Goal: Book appointment/travel/reservation

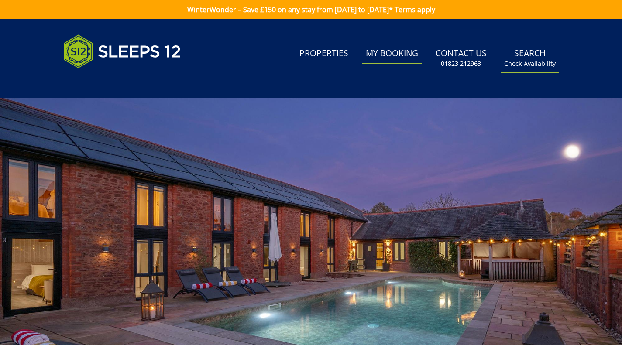
click at [520, 58] on link "Search Check Availability" at bounding box center [529, 58] width 58 height 28
click at [527, 65] on small "Check Availability" at bounding box center [529, 63] width 51 height 9
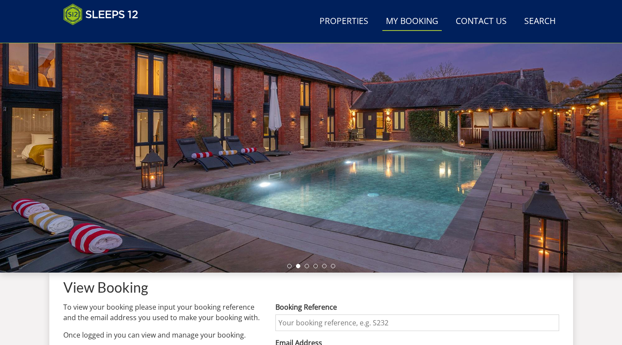
scroll to position [226, 0]
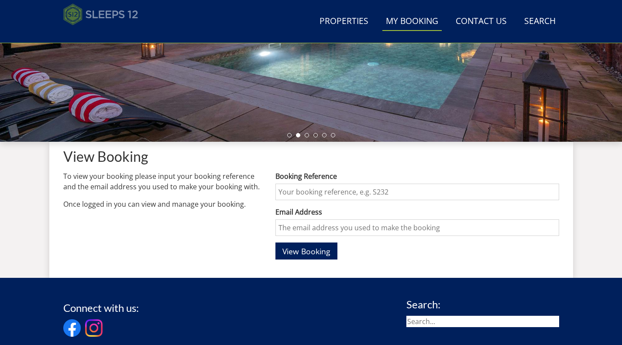
click at [106, 14] on img at bounding box center [100, 14] width 75 height 22
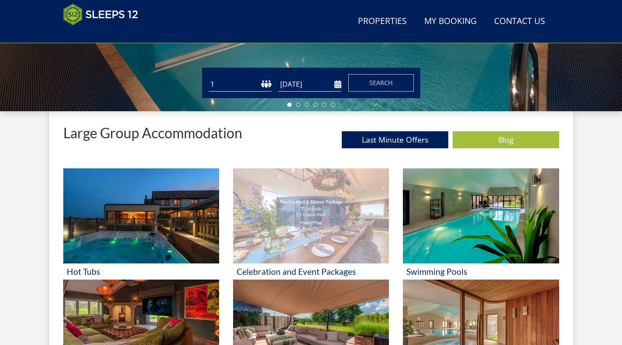
scroll to position [270, 0]
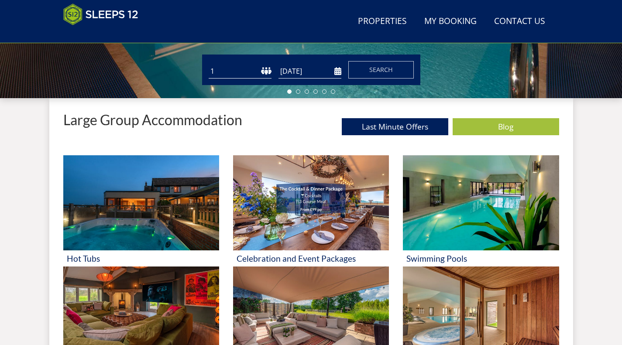
click at [271, 70] on select "1 2 3 4 5 6 7 8 9 10 11 12 13 14 15 16 17 18 19 20 21 22 23 24 25 26 27 28 29 3…" at bounding box center [240, 71] width 63 height 14
select select "12"
click at [209, 64] on select "1 2 3 4 5 6 7 8 9 10 11 12 13 14 15 16 17 18 19 20 21 22 23 24 25 26 27 28 29 3…" at bounding box center [240, 71] width 63 height 14
click at [335, 75] on input "[DATE]" at bounding box center [309, 71] width 63 height 14
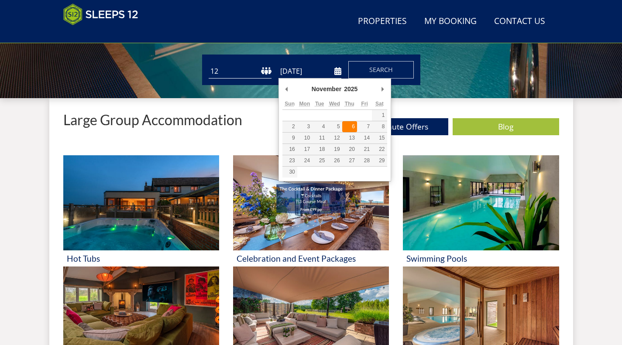
type input "[DATE]"
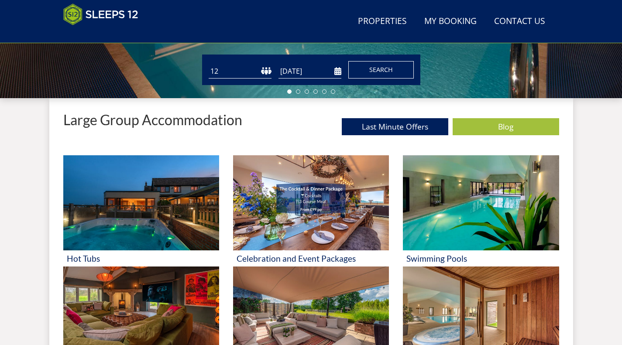
click at [373, 73] on span "Search" at bounding box center [381, 69] width 24 height 8
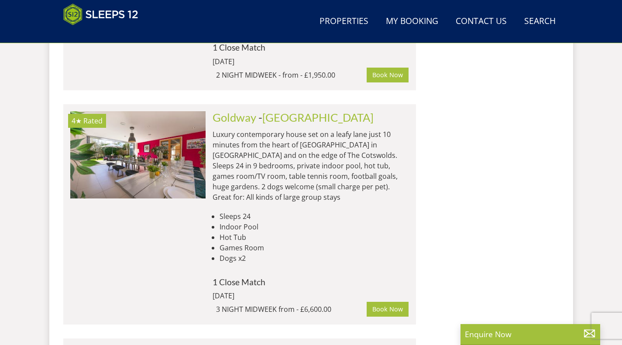
scroll to position [5374, 0]
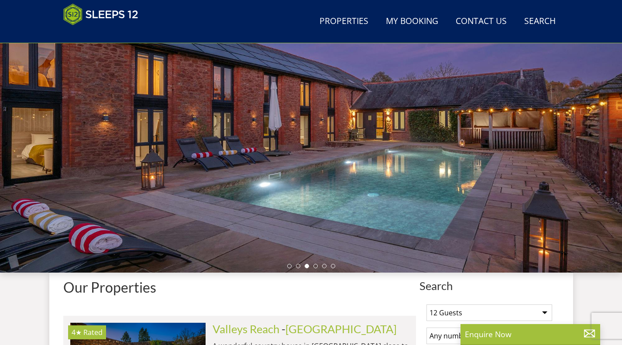
scroll to position [270, 0]
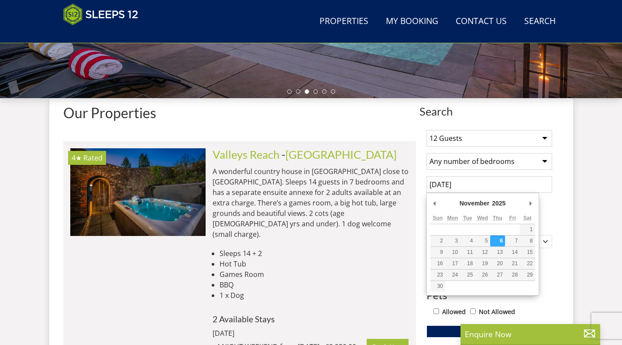
click at [490, 182] on input "[DATE]" at bounding box center [489, 184] width 126 height 17
type input "[DATE]"
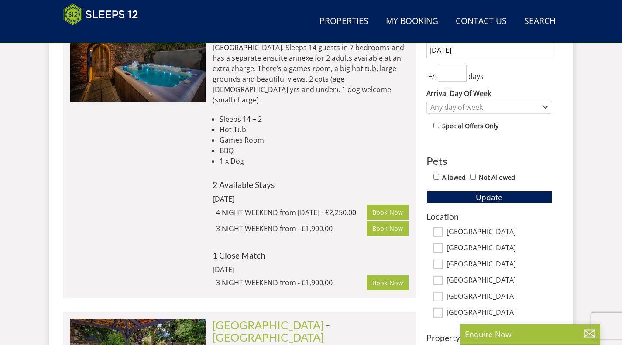
scroll to position [444, 0]
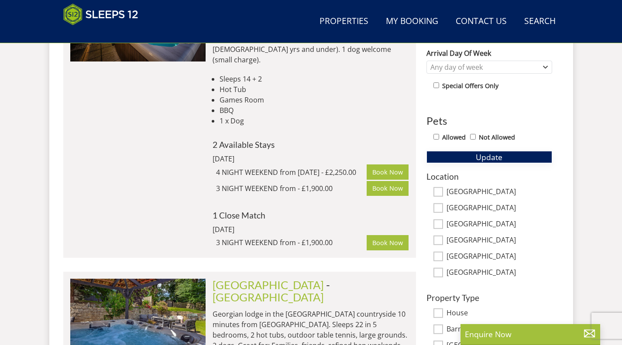
click at [486, 154] on span "Update" at bounding box center [489, 157] width 27 height 10
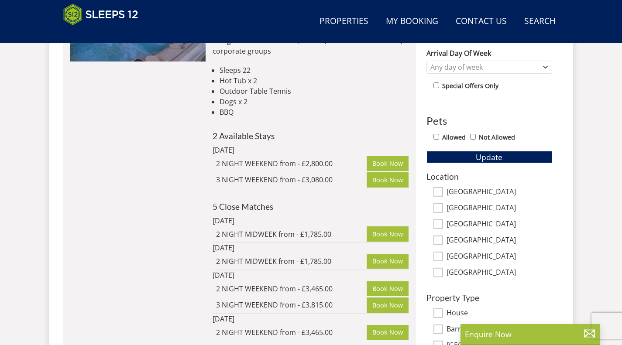
click at [438, 192] on input "[GEOGRAPHIC_DATA]" at bounding box center [438, 192] width 10 height 10
checkbox input "true"
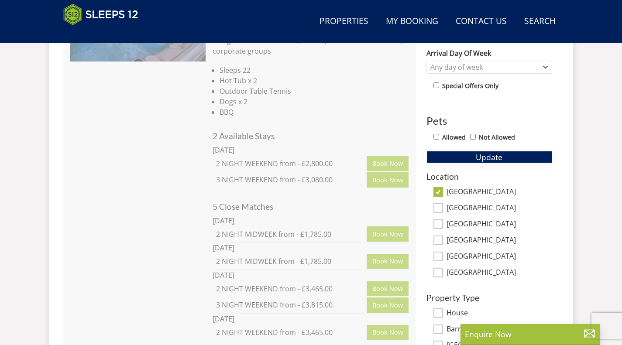
click at [479, 155] on span "Update" at bounding box center [489, 157] width 27 height 10
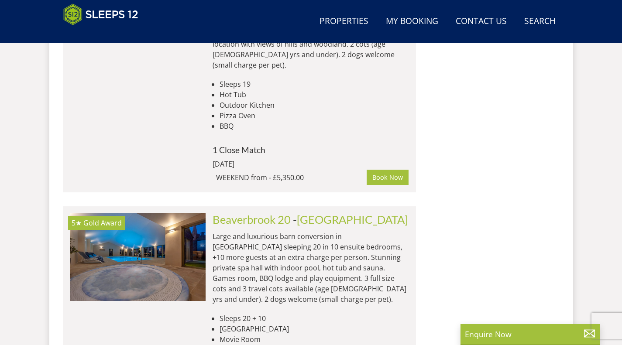
scroll to position [1835, 0]
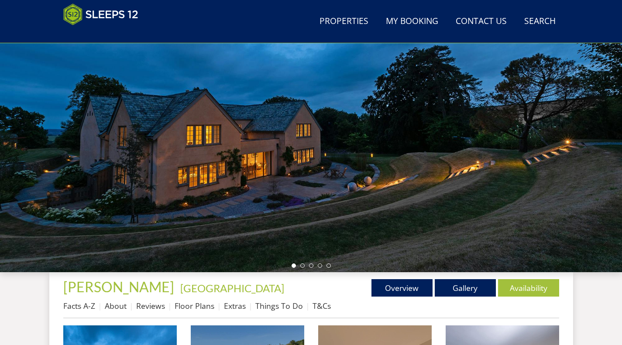
scroll to position [52, 0]
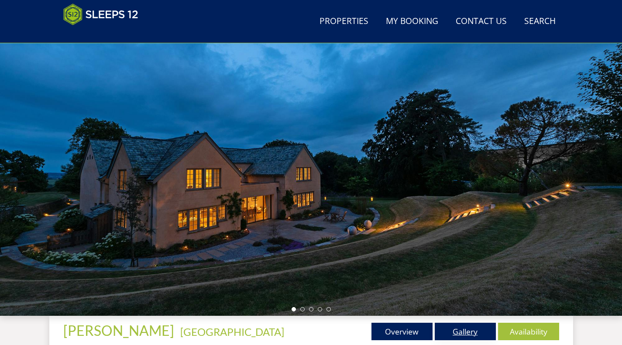
click at [447, 332] on link "Gallery" at bounding box center [465, 331] width 61 height 17
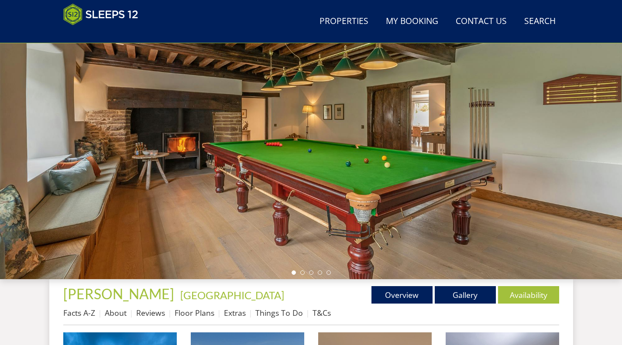
scroll to position [73, 0]
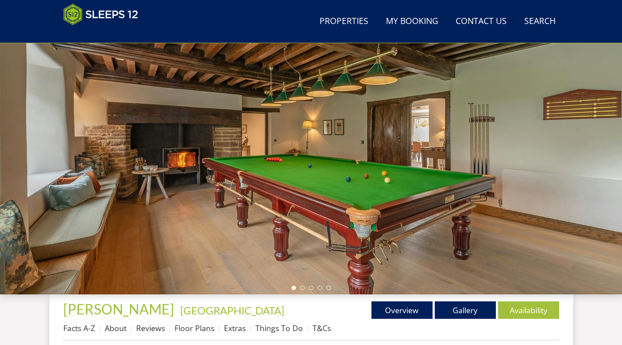
click at [593, 150] on div at bounding box center [311, 141] width 622 height 305
drag, startPoint x: 432, startPoint y: 172, endPoint x: 269, endPoint y: 176, distance: 163.2
click at [269, 176] on div at bounding box center [311, 141] width 622 height 305
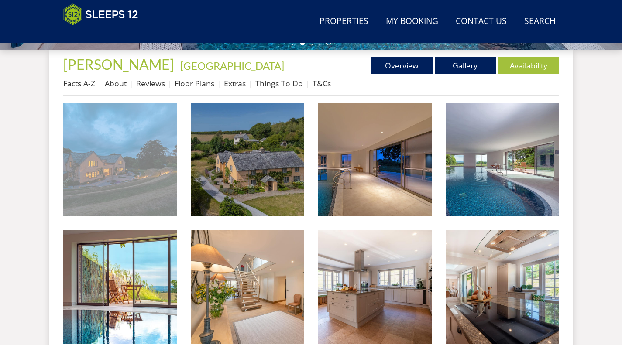
scroll to position [335, 0]
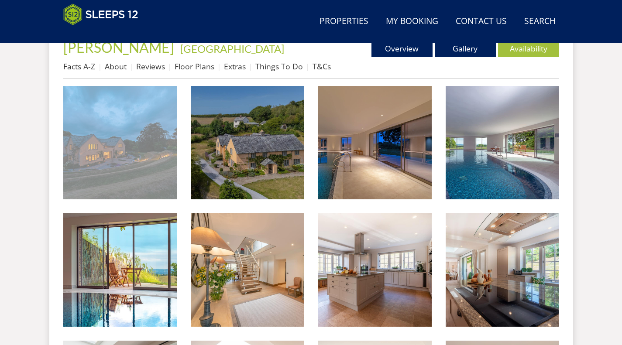
click at [120, 161] on img at bounding box center [119, 142] width 113 height 113
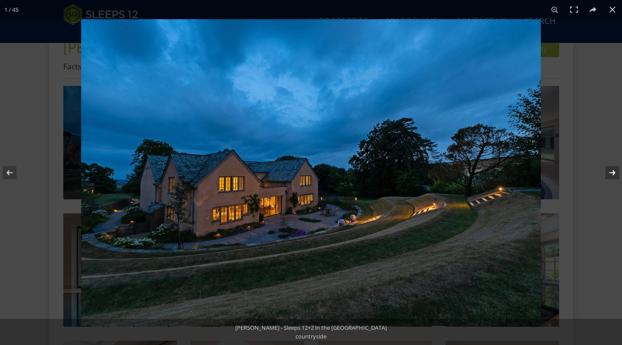
click at [608, 174] on button at bounding box center [606, 173] width 31 height 44
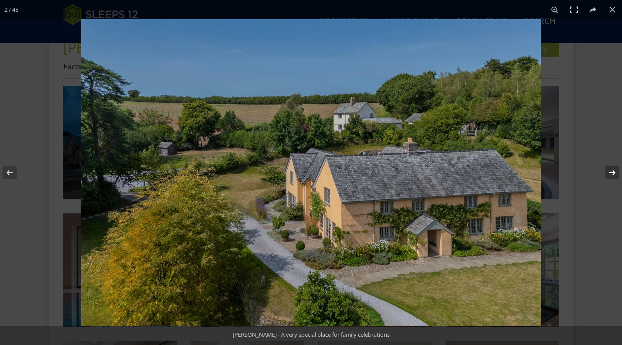
click at [606, 174] on button at bounding box center [606, 173] width 31 height 44
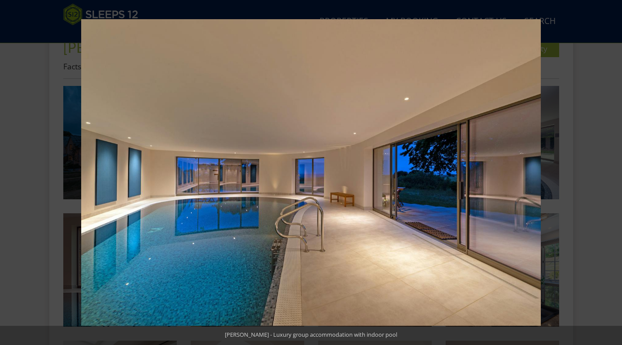
click at [606, 174] on button at bounding box center [606, 173] width 31 height 44
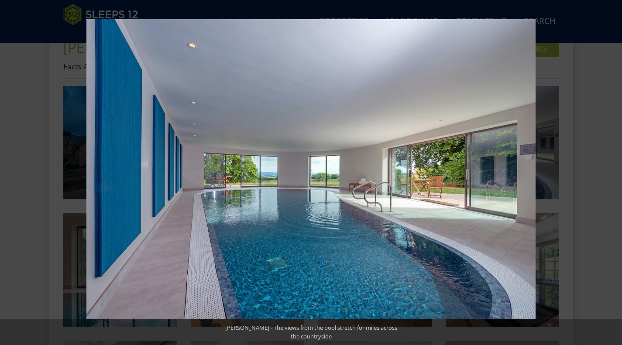
click at [606, 174] on button at bounding box center [606, 173] width 31 height 44
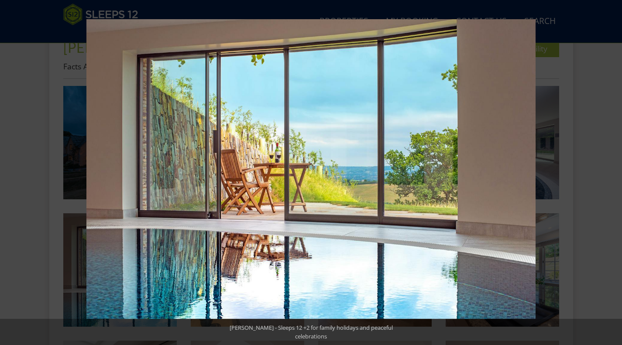
click at [606, 174] on button at bounding box center [606, 173] width 31 height 44
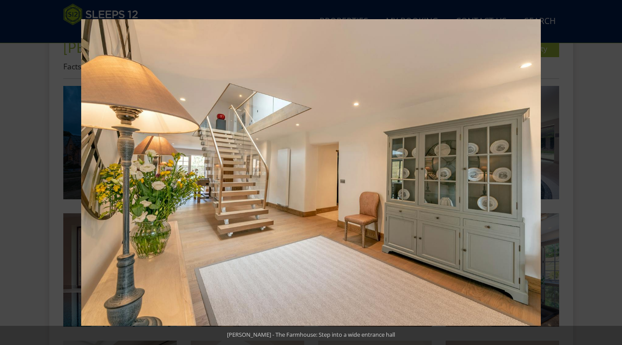
click at [606, 174] on button at bounding box center [606, 173] width 31 height 44
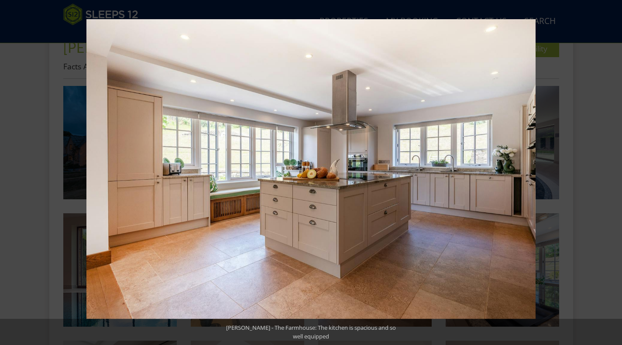
click at [606, 174] on button at bounding box center [606, 173] width 31 height 44
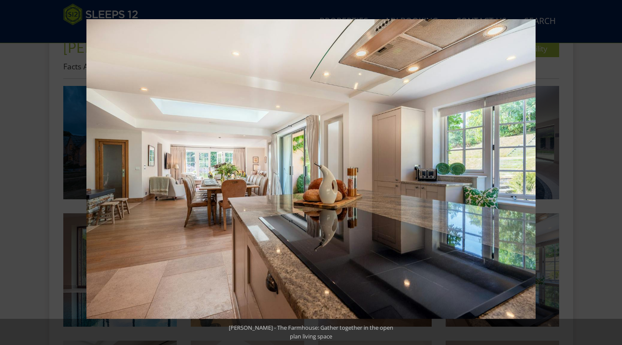
click at [606, 174] on button at bounding box center [606, 173] width 31 height 44
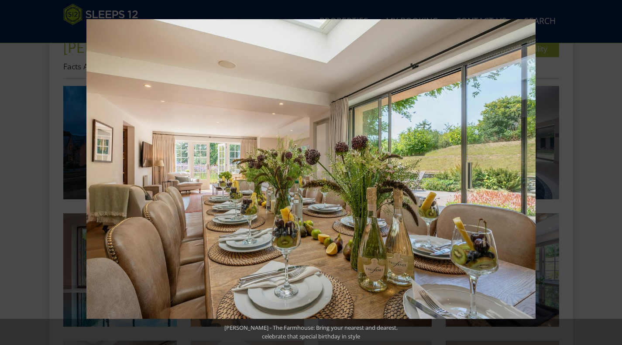
click at [612, 174] on button at bounding box center [606, 173] width 31 height 44
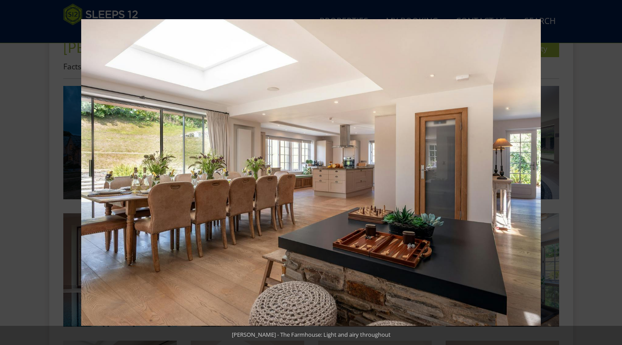
click at [612, 174] on button at bounding box center [606, 173] width 31 height 44
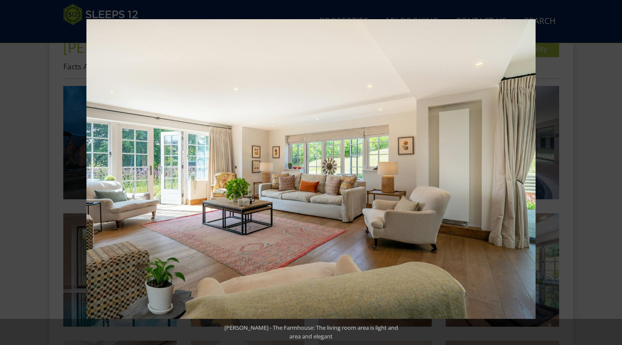
click at [612, 174] on button at bounding box center [606, 173] width 31 height 44
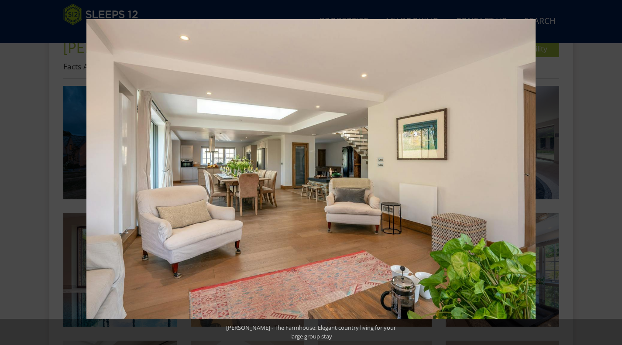
click at [612, 174] on button at bounding box center [606, 173] width 31 height 44
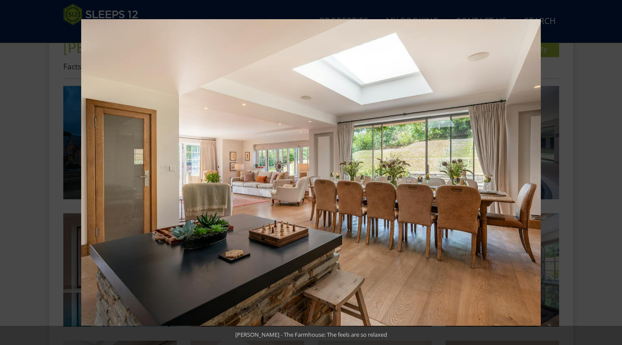
click at [612, 174] on button at bounding box center [606, 173] width 31 height 44
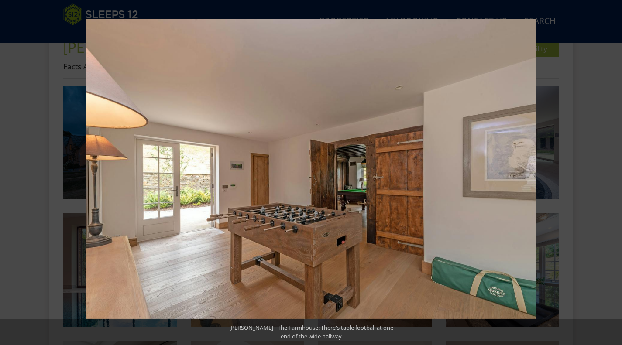
click at [612, 174] on button at bounding box center [606, 173] width 31 height 44
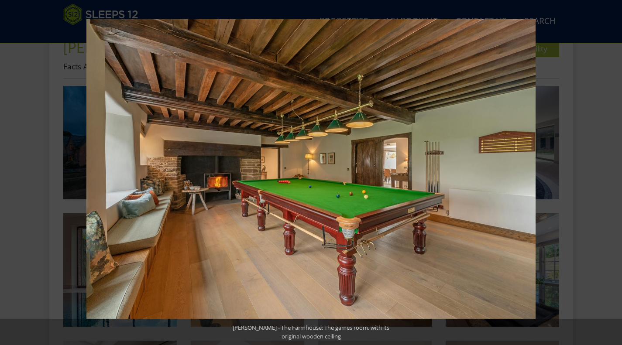
click at [612, 174] on button at bounding box center [606, 173] width 31 height 44
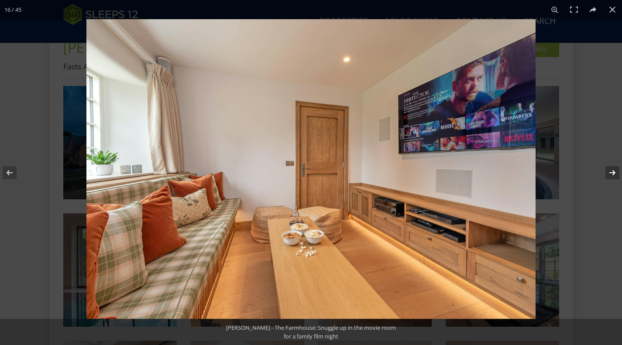
click at [611, 174] on button at bounding box center [606, 173] width 31 height 44
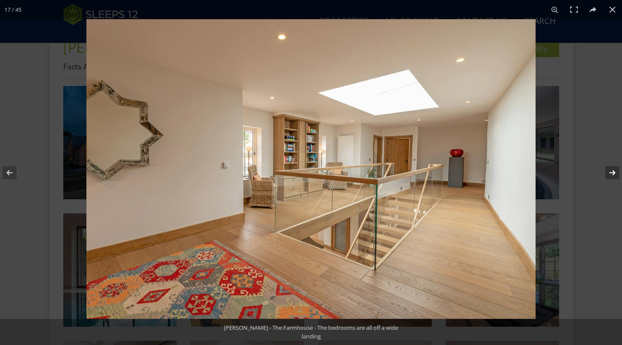
click at [611, 175] on button at bounding box center [606, 173] width 31 height 44
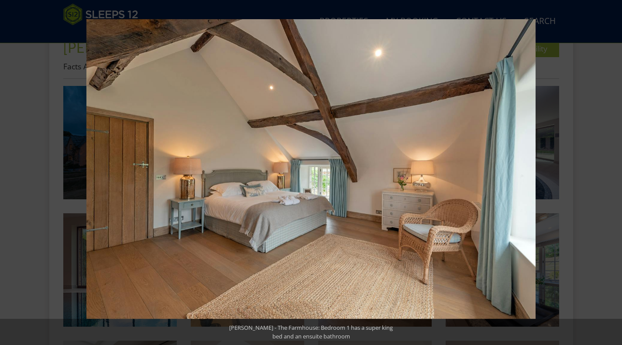
click at [611, 175] on button at bounding box center [606, 173] width 31 height 44
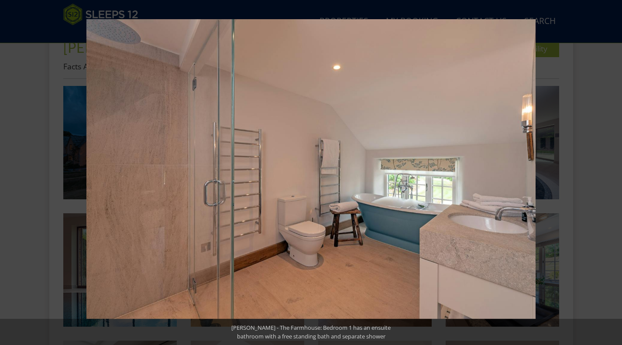
click at [611, 175] on button at bounding box center [606, 173] width 31 height 44
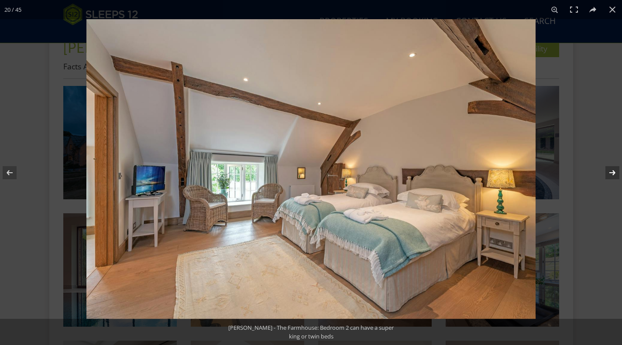
click at [611, 174] on button at bounding box center [606, 173] width 31 height 44
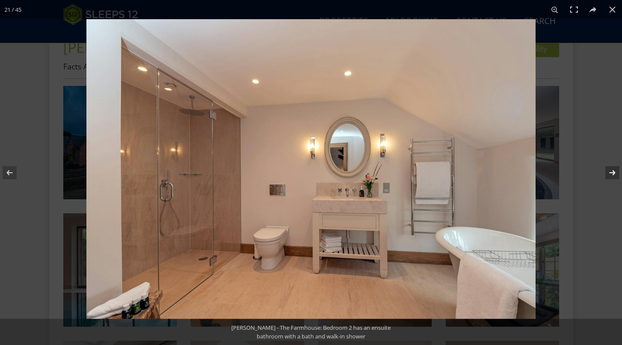
click at [611, 174] on button at bounding box center [606, 173] width 31 height 44
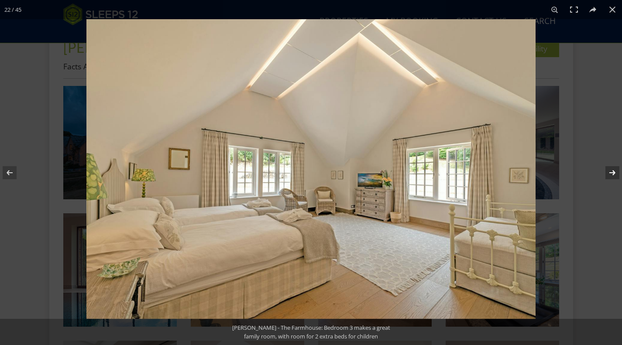
click at [611, 174] on button at bounding box center [606, 173] width 31 height 44
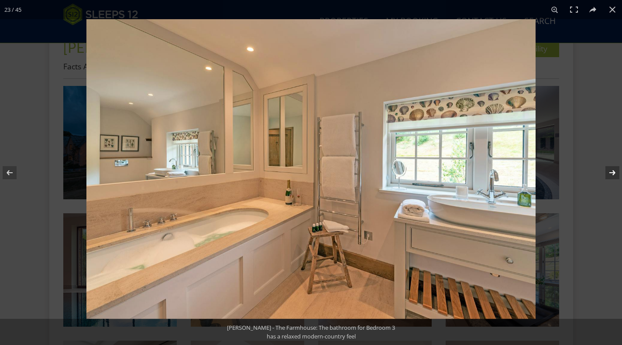
click at [611, 174] on button at bounding box center [606, 173] width 31 height 44
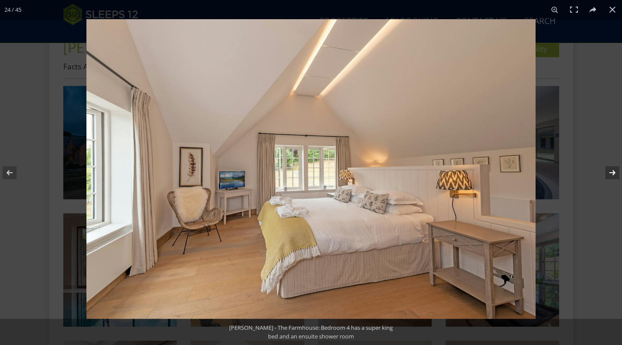
click at [611, 174] on button at bounding box center [606, 173] width 31 height 44
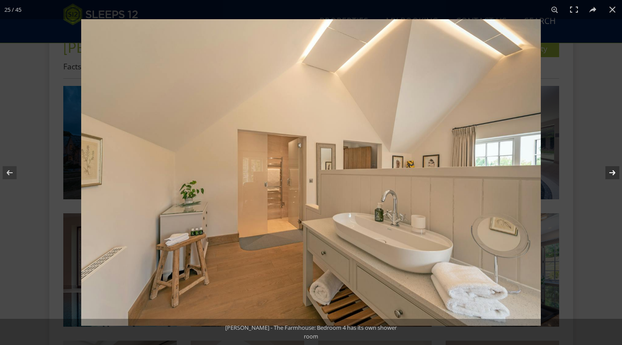
click at [611, 174] on button at bounding box center [606, 173] width 31 height 44
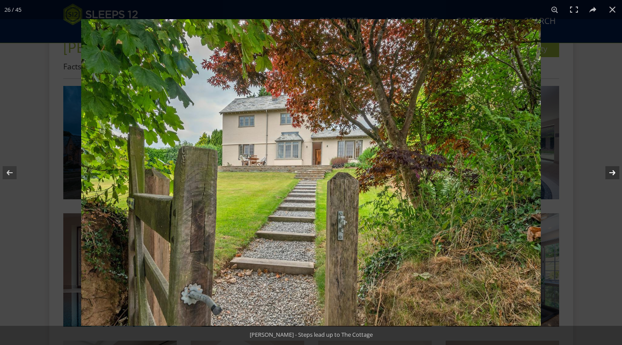
click at [611, 174] on button at bounding box center [606, 173] width 31 height 44
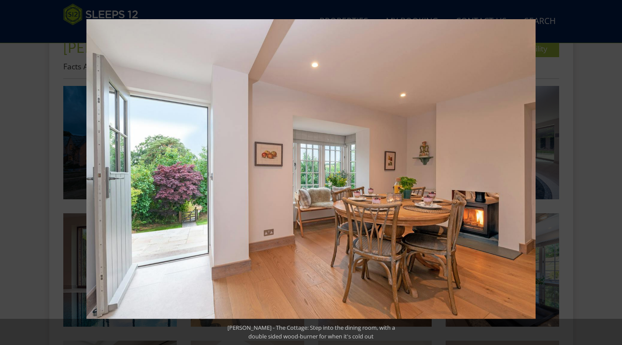
click at [611, 174] on button at bounding box center [606, 173] width 31 height 44
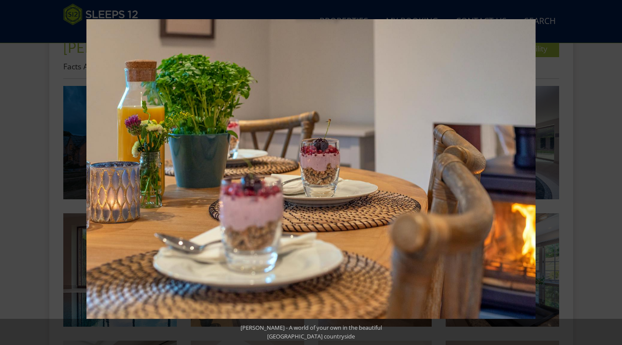
click at [611, 174] on button at bounding box center [606, 173] width 31 height 44
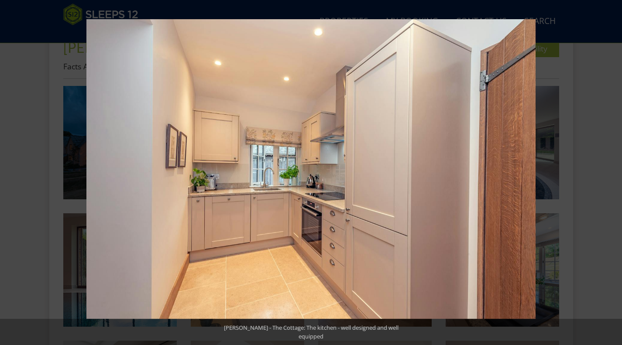
click at [611, 174] on button at bounding box center [606, 173] width 31 height 44
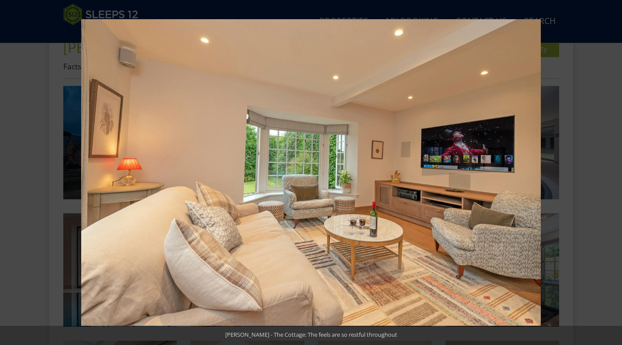
click at [611, 174] on button at bounding box center [606, 173] width 31 height 44
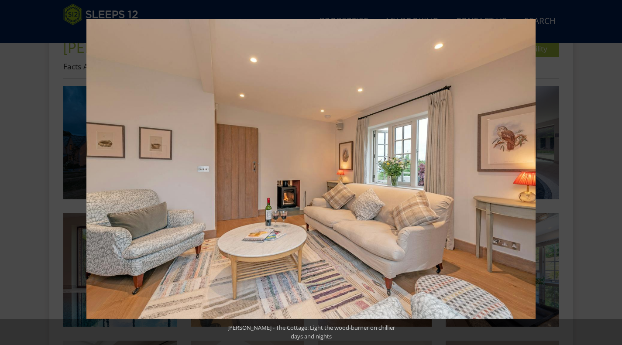
click at [611, 174] on button at bounding box center [606, 173] width 31 height 44
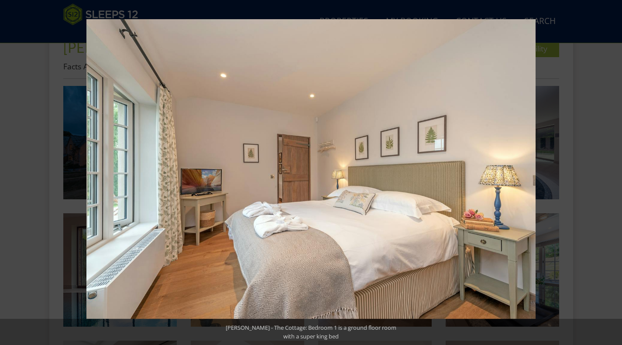
click at [611, 174] on button at bounding box center [606, 173] width 31 height 44
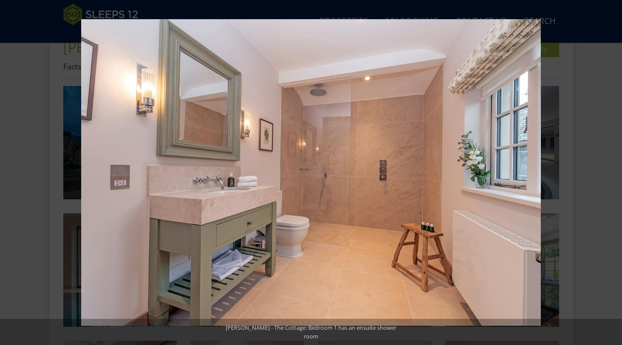
click at [611, 174] on button at bounding box center [606, 173] width 31 height 44
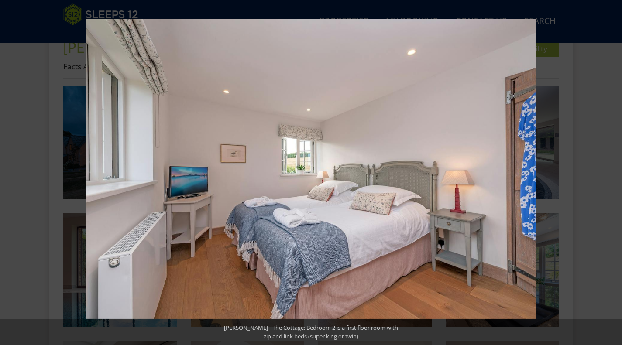
click at [611, 174] on button at bounding box center [606, 173] width 31 height 44
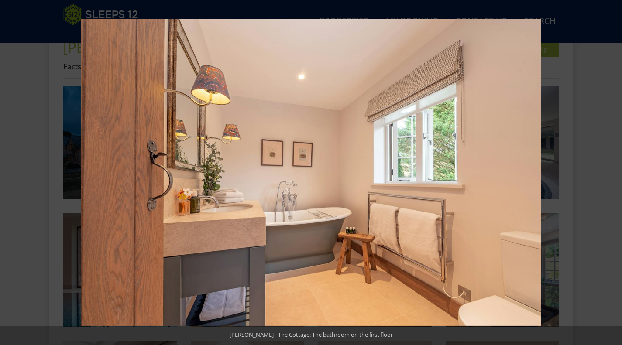
click at [611, 174] on button at bounding box center [606, 173] width 31 height 44
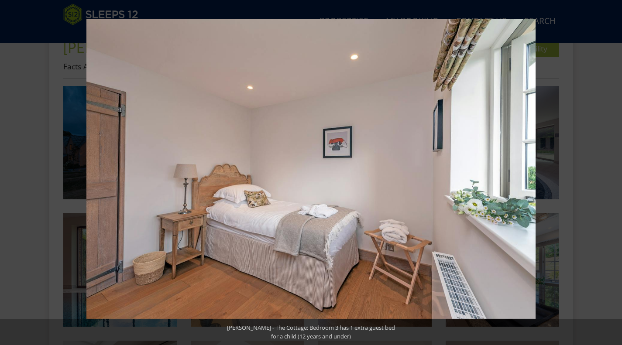
click at [611, 174] on button at bounding box center [606, 173] width 31 height 44
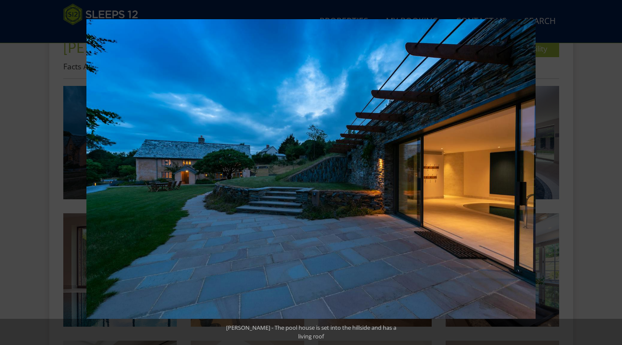
click at [611, 174] on button at bounding box center [606, 173] width 31 height 44
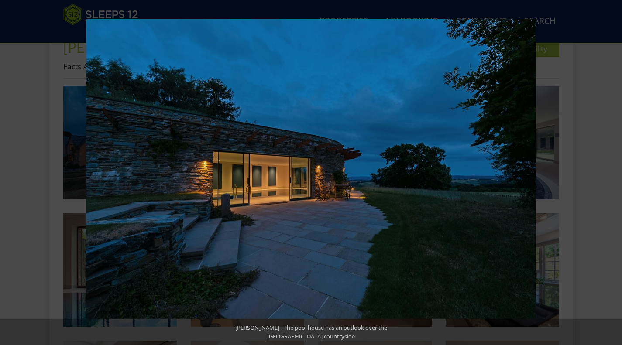
click at [611, 174] on button at bounding box center [606, 173] width 31 height 44
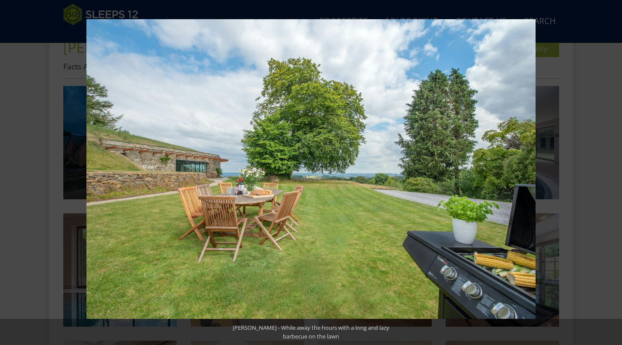
click at [611, 174] on button at bounding box center [606, 173] width 31 height 44
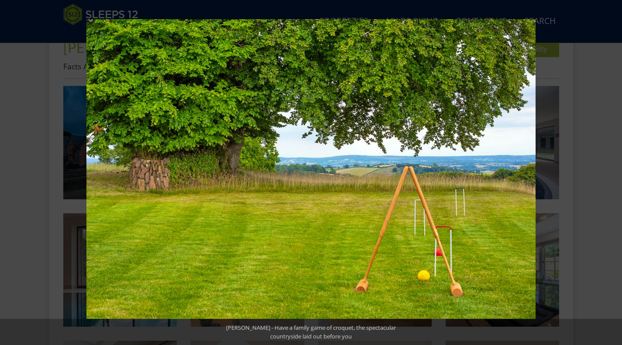
click at [611, 174] on button at bounding box center [606, 173] width 31 height 44
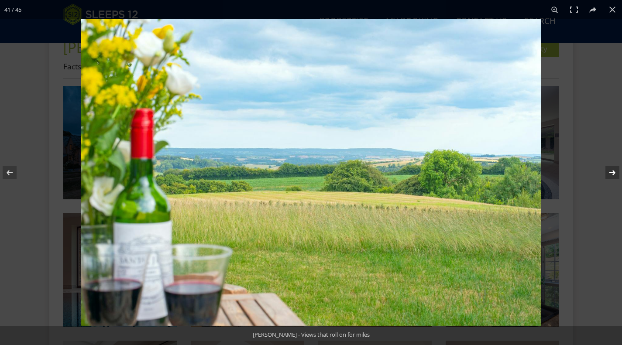
click at [612, 174] on button at bounding box center [606, 173] width 31 height 44
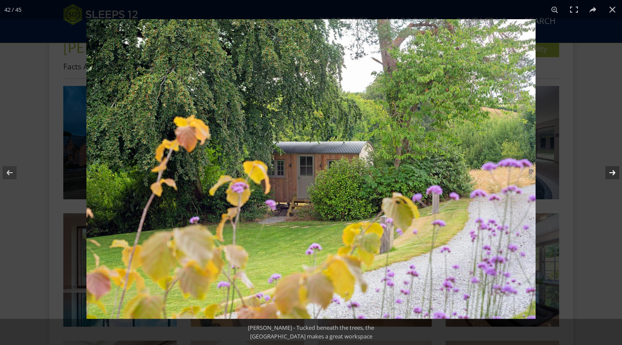
click at [612, 174] on button at bounding box center [606, 173] width 31 height 44
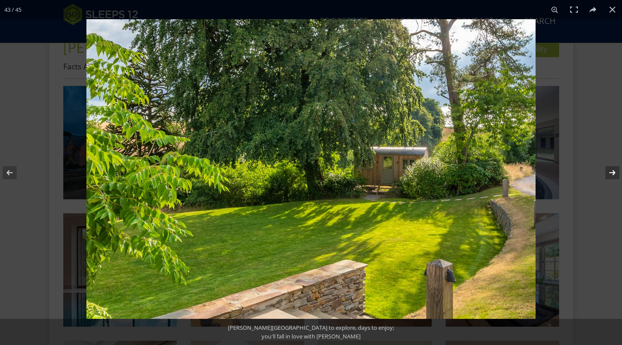
click at [612, 174] on button at bounding box center [606, 173] width 31 height 44
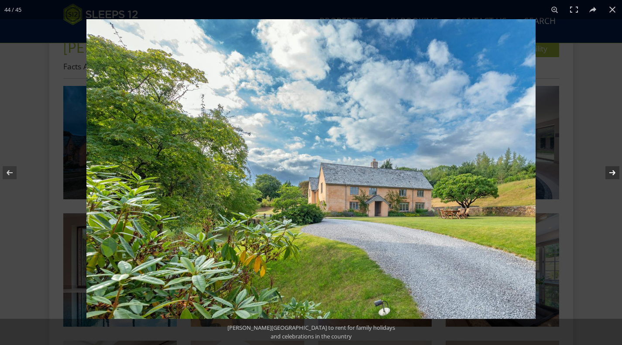
click at [612, 174] on button at bounding box center [606, 173] width 31 height 44
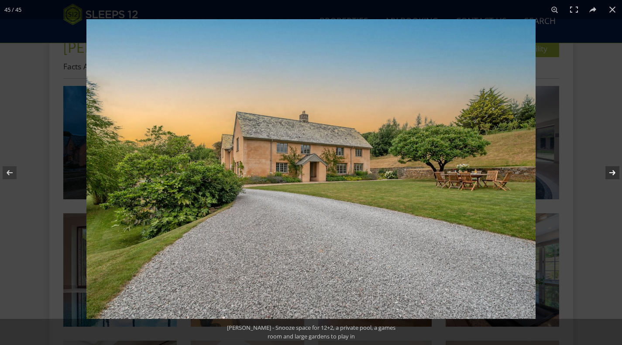
click at [612, 174] on button at bounding box center [606, 173] width 31 height 44
